Goal: Find specific page/section: Find specific page/section

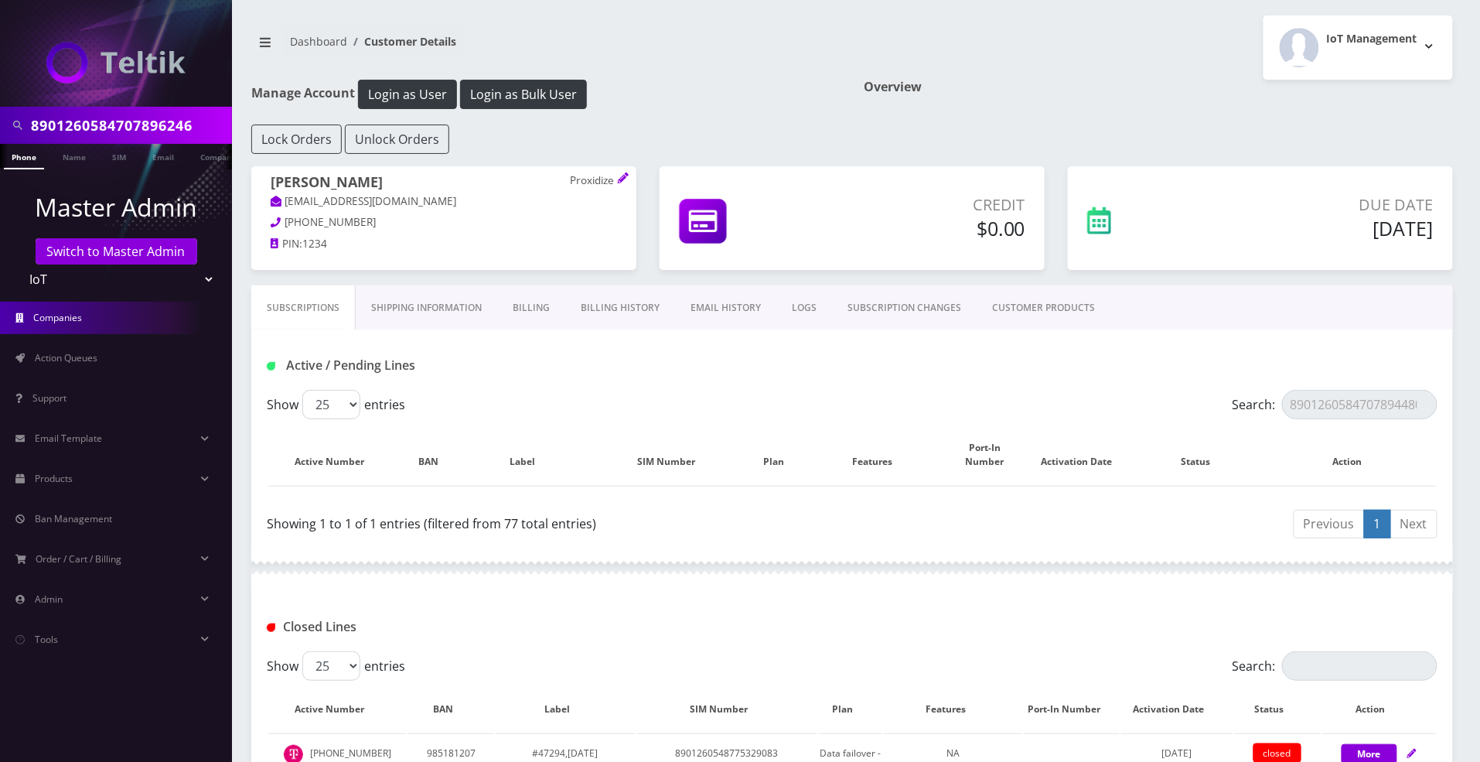
click at [104, 317] on link "Companies" at bounding box center [116, 318] width 232 height 32
click at [74, 357] on span "Action Queues" at bounding box center [66, 357] width 63 height 13
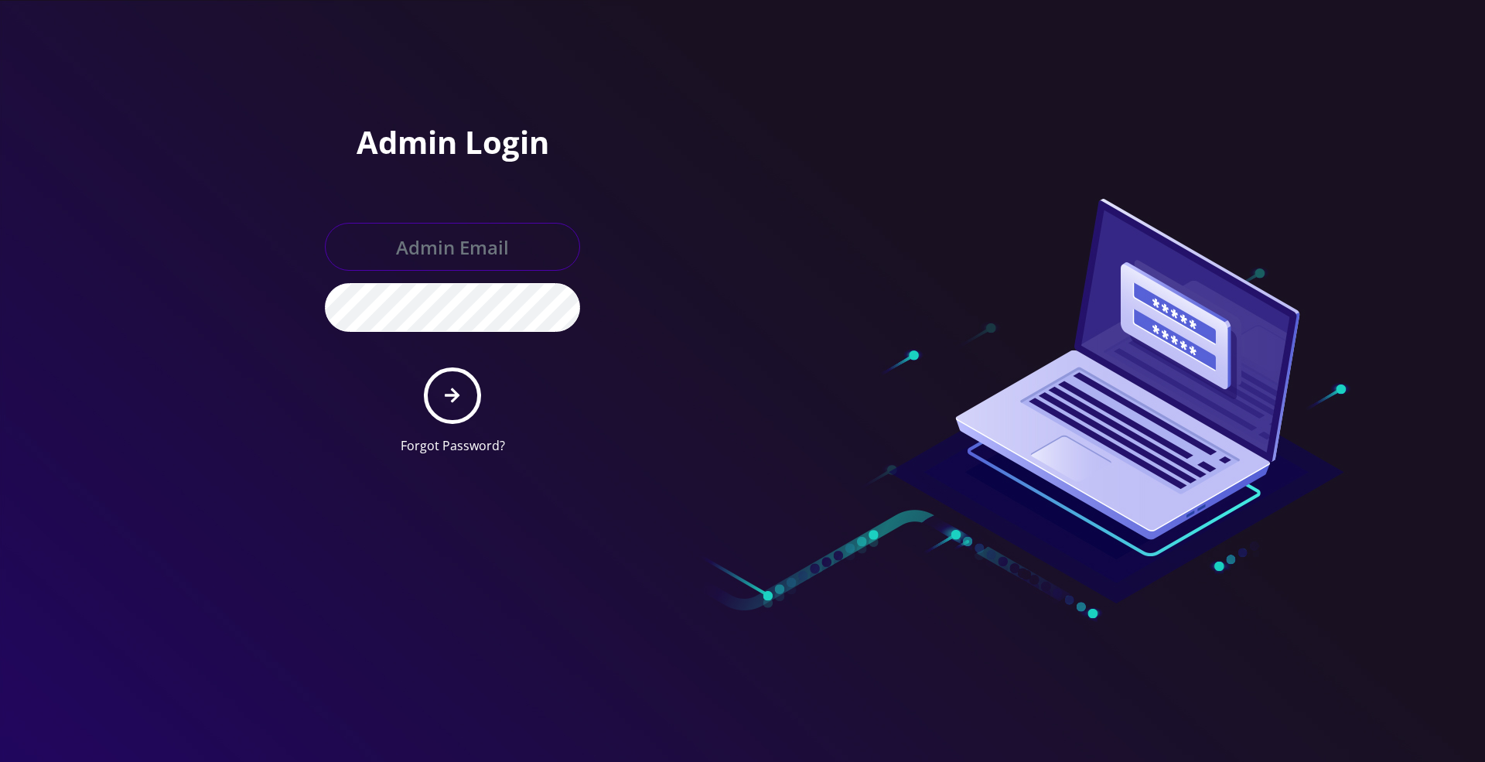
type input "[PERSON_NAME][EMAIL_ADDRESS][DOMAIN_NAME]"
click at [468, 394] on button "submit" at bounding box center [452, 395] width 56 height 56
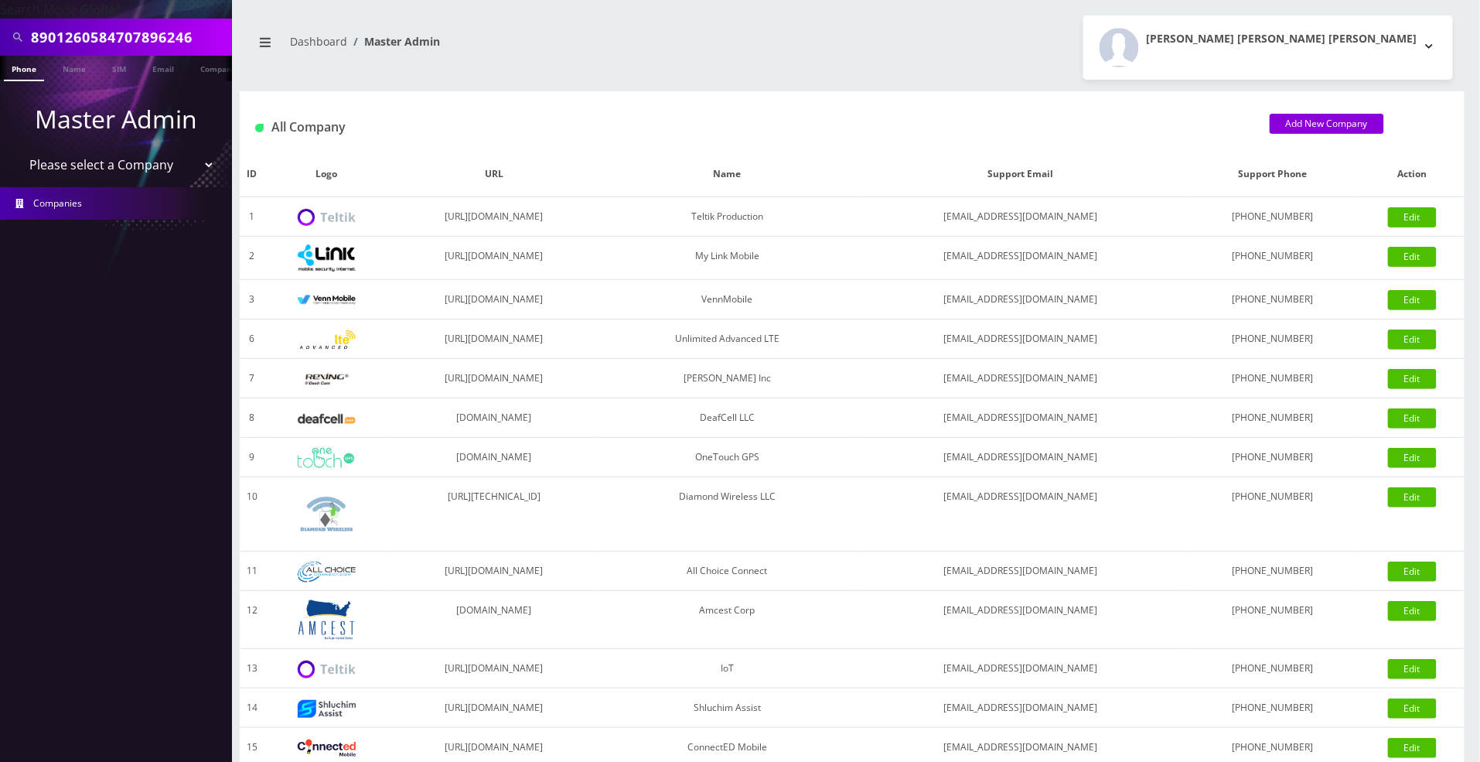
click at [130, 170] on select "Please select a Company Teltik Production My Link Mobile VennMobile Unlimited A…" at bounding box center [116, 164] width 197 height 29
select select "13"
click at [18, 150] on select "Please select a Company Teltik Production My Link Mobile VennMobile Unlimited A…" at bounding box center [116, 164] width 197 height 29
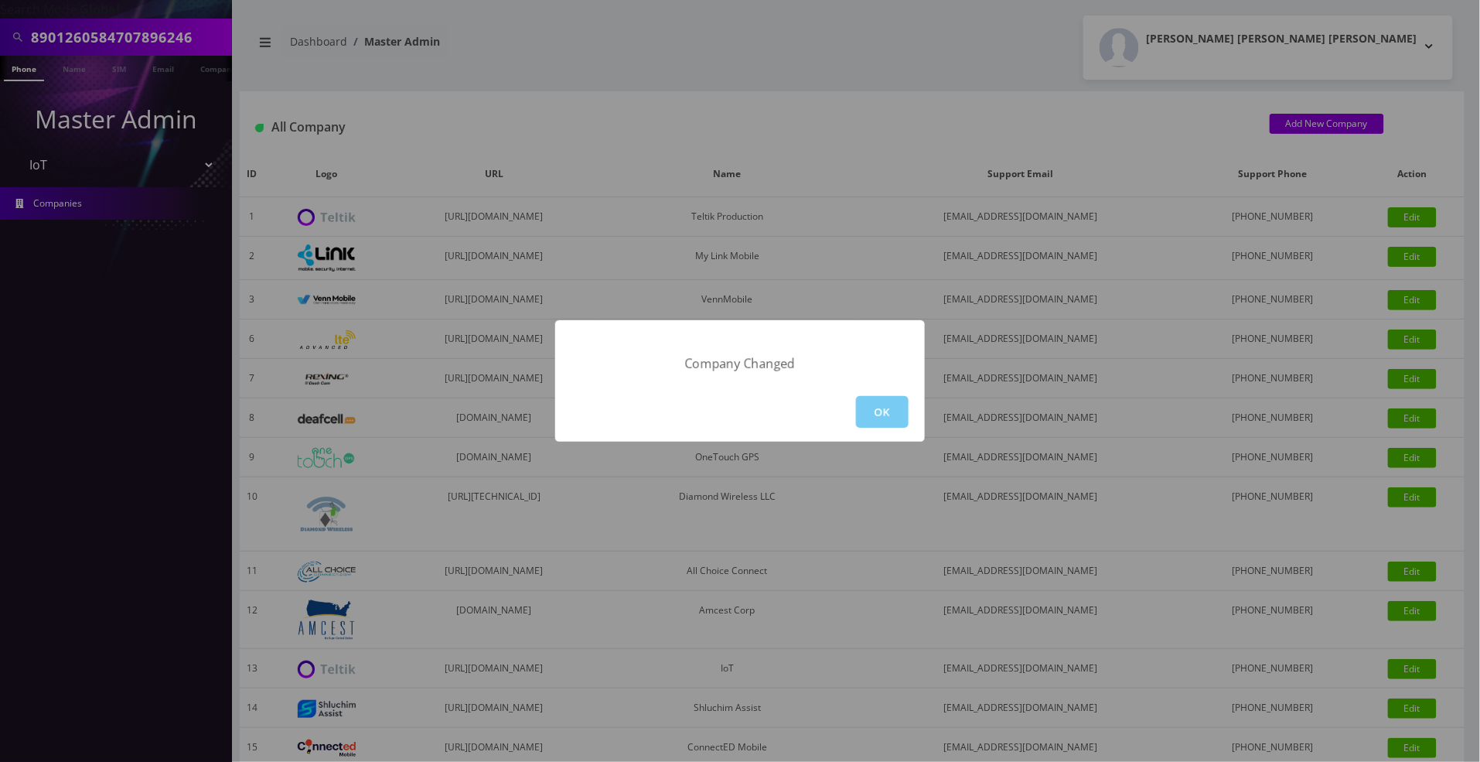
click at [870, 415] on button "OK" at bounding box center [882, 412] width 53 height 32
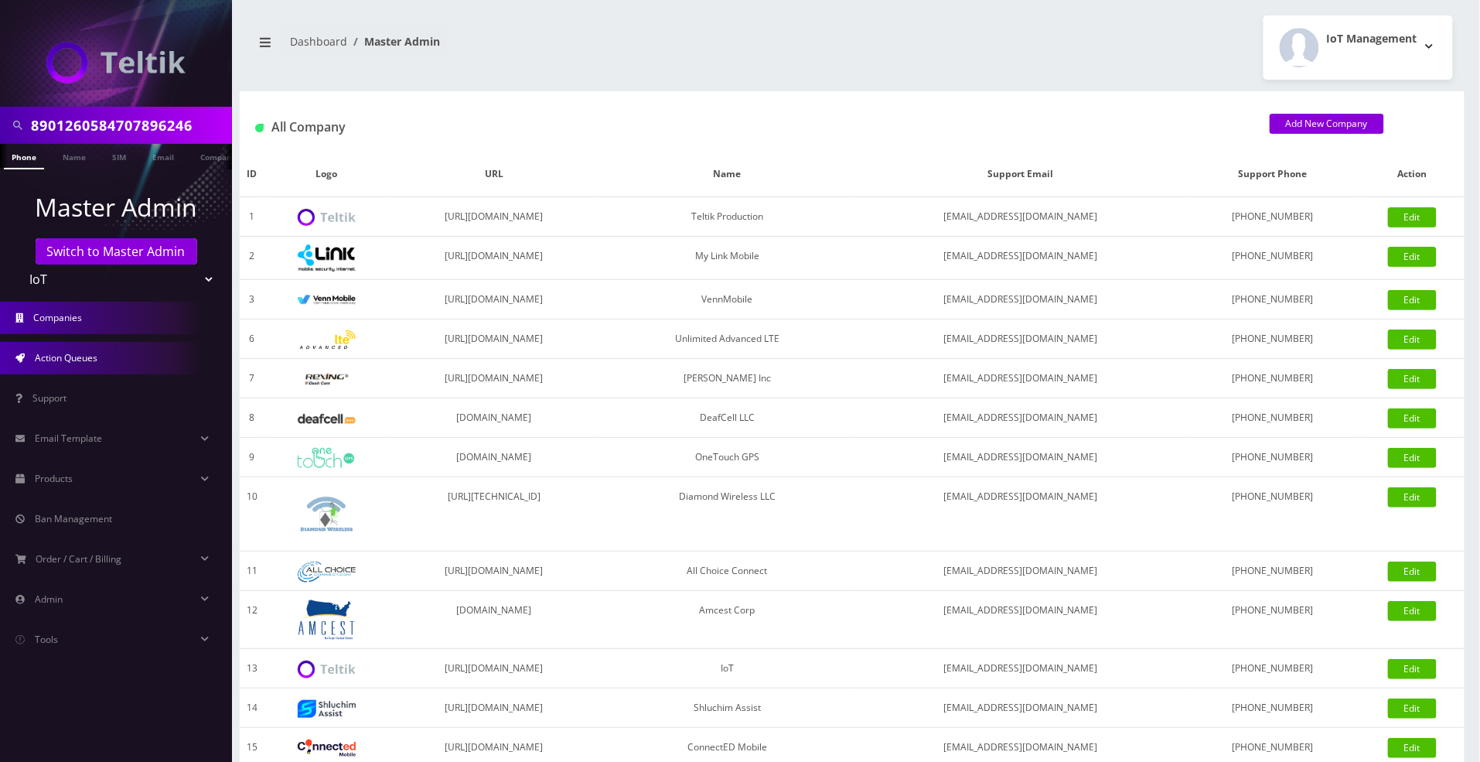
click at [62, 350] on link "Action Queues" at bounding box center [116, 358] width 232 height 32
